Goal: Check status: Verify the current state of an ongoing process or item

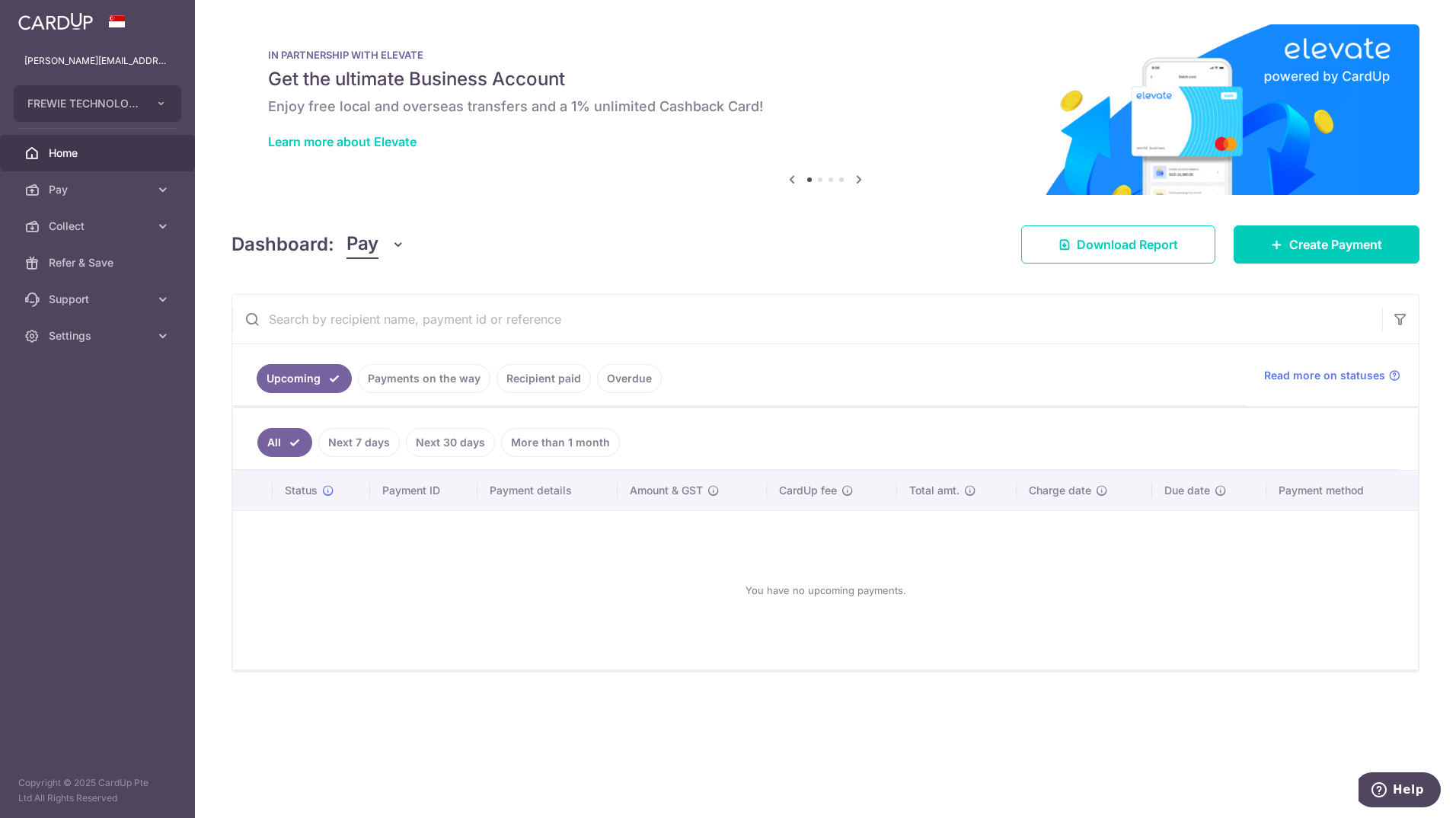
click at [535, 377] on link "Recipient paid" at bounding box center [544, 378] width 95 height 29
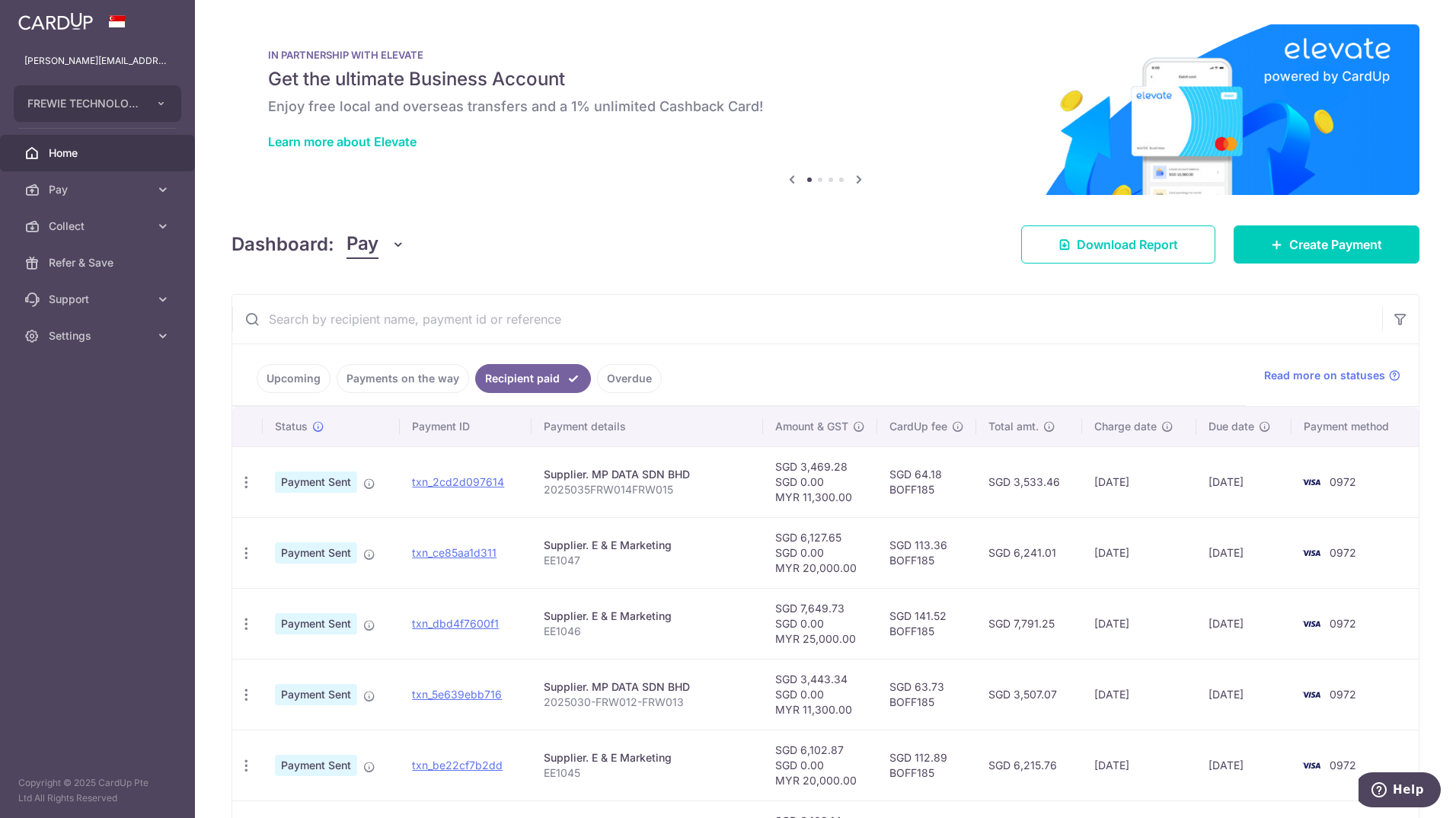
drag, startPoint x: 1058, startPoint y: 482, endPoint x: 987, endPoint y: 487, distance: 71.2
click at [987, 487] on td "SGD 3,533.46" at bounding box center [1029, 481] width 105 height 71
copy td "SGD 3,533.46"
click at [466, 485] on link "txn_2cd2d097614" at bounding box center [458, 482] width 92 height 13
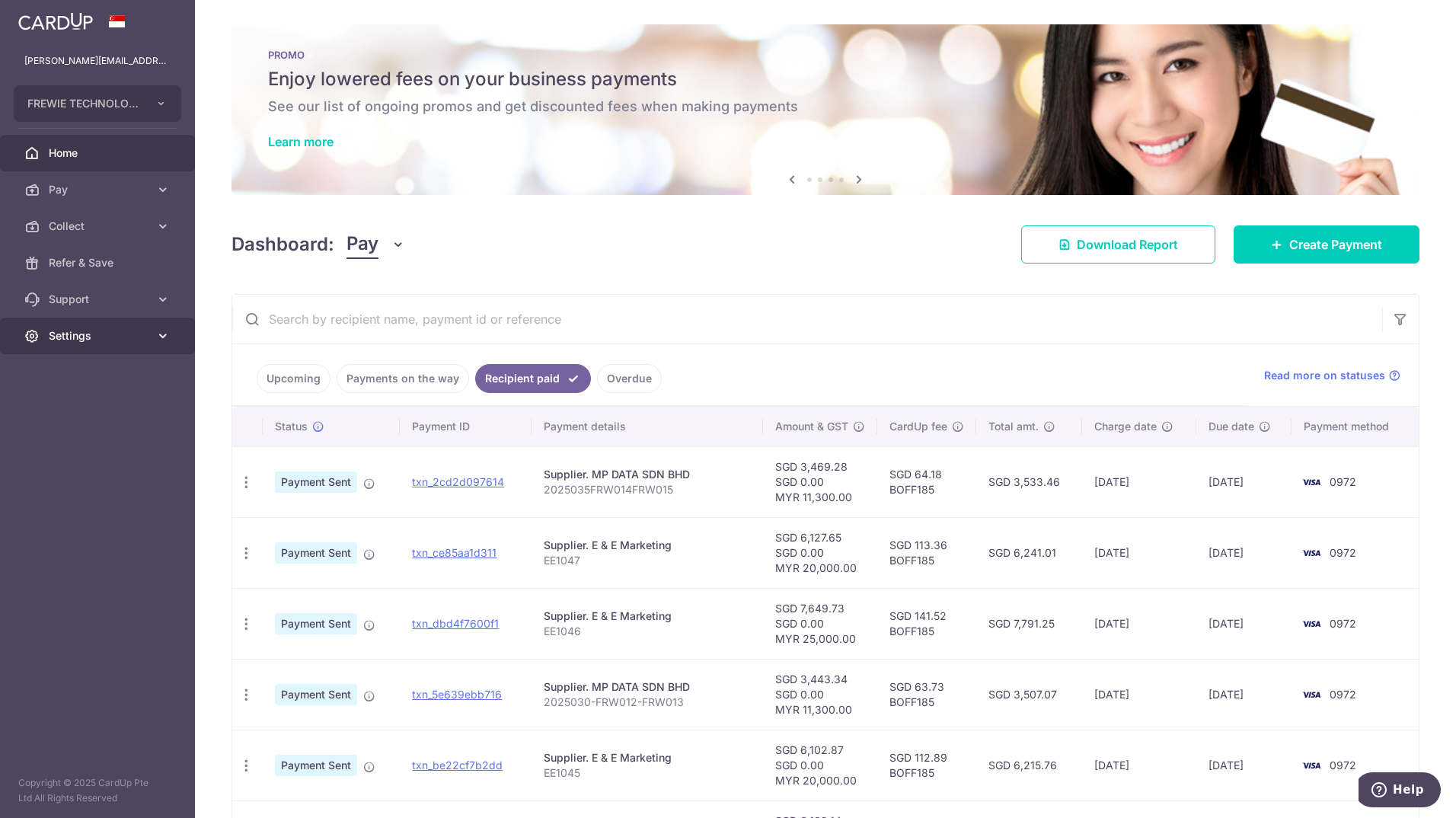
click at [105, 348] on link "Settings" at bounding box center [97, 335] width 195 height 37
click at [89, 409] on span "Logout" at bounding box center [99, 409] width 100 height 15
